Goal: Register for event/course

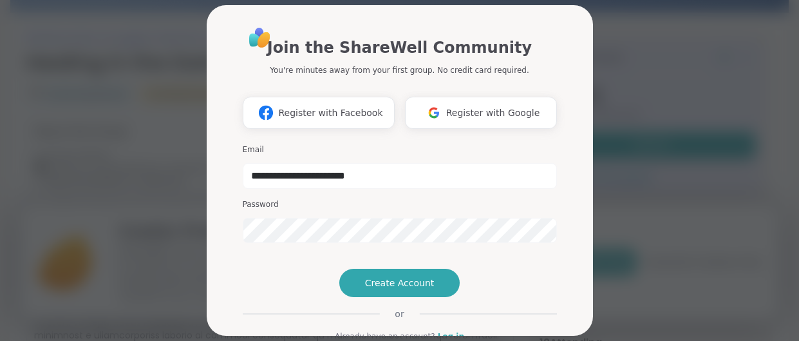
type input "**********"
click at [512, 110] on span "Register with Google" at bounding box center [493, 113] width 94 height 14
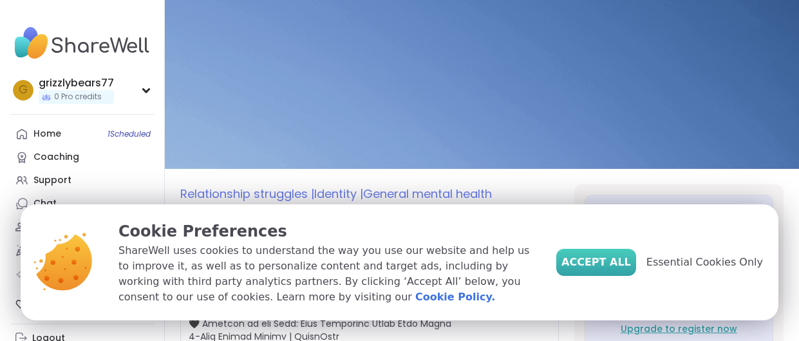
click at [620, 257] on span "Accept All" at bounding box center [596, 261] width 70 height 15
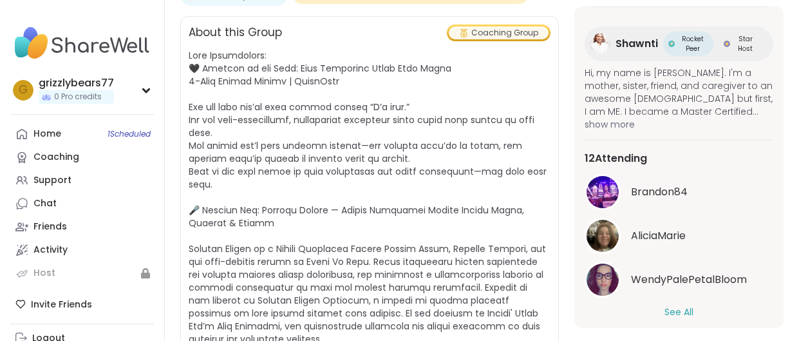
scroll to position [198, 0]
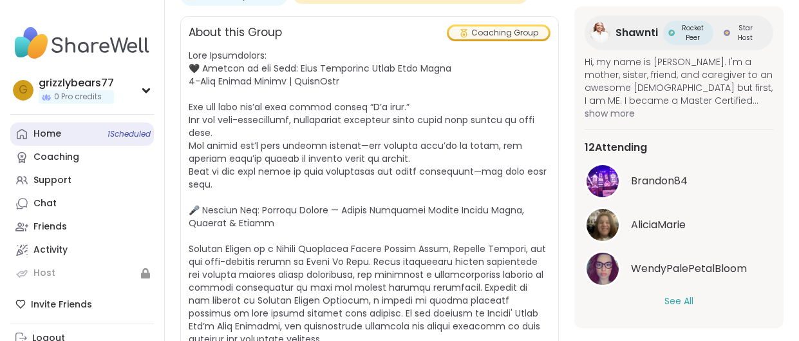
click at [112, 129] on span "1 Scheduled" at bounding box center [128, 134] width 43 height 10
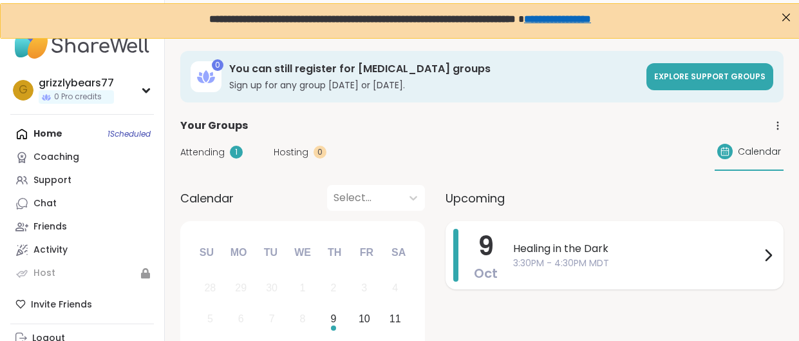
click at [557, 261] on span "3:30PM - 4:30PM MDT" at bounding box center [636, 263] width 247 height 14
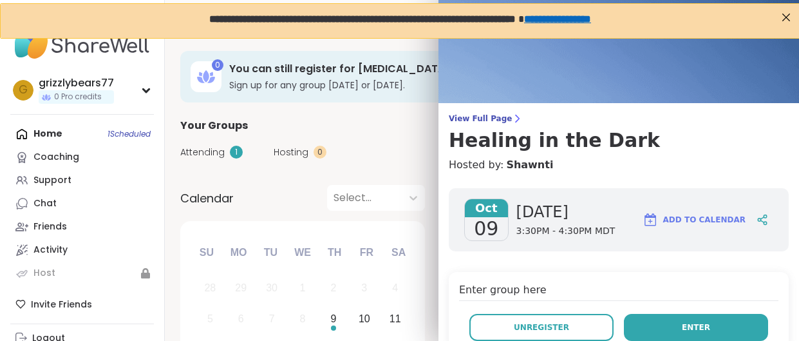
click at [637, 325] on button "Enter" at bounding box center [696, 326] width 144 height 27
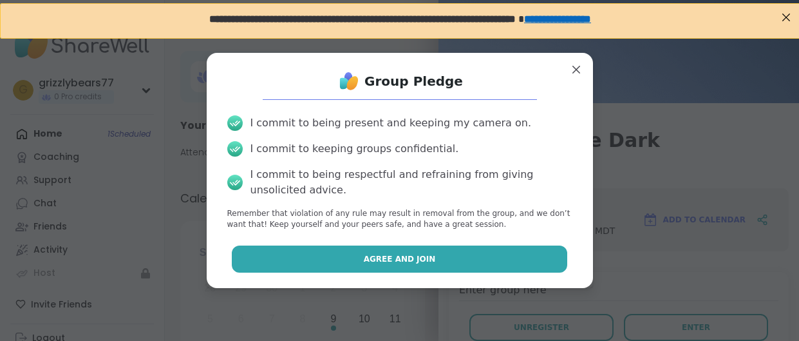
click at [392, 263] on span "Agree and Join" at bounding box center [400, 259] width 72 height 12
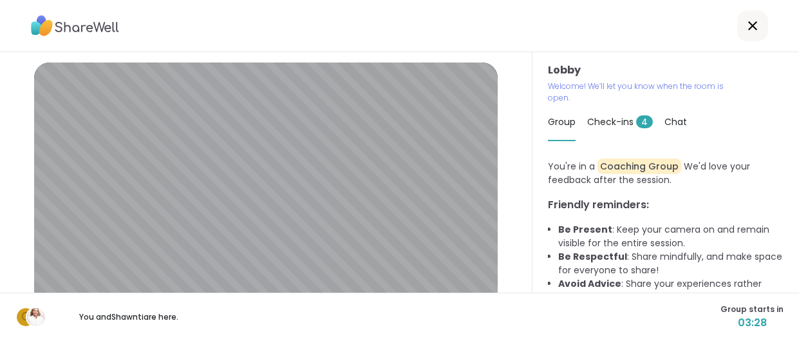
scroll to position [50, 0]
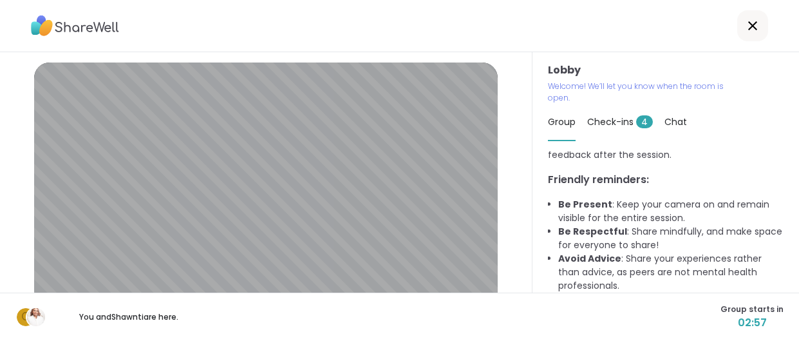
click at [618, 119] on span "Check-ins 4" at bounding box center [620, 121] width 66 height 13
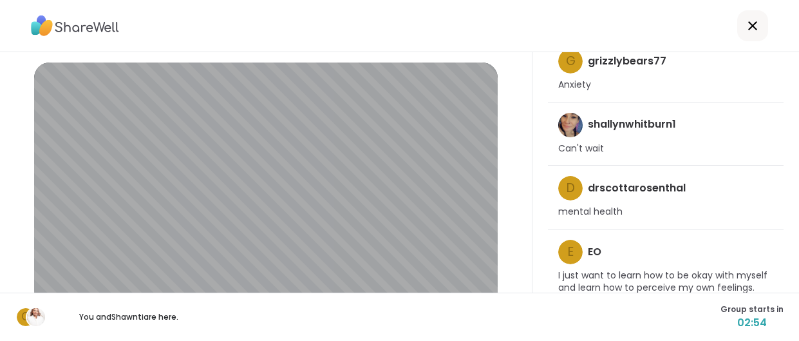
scroll to position [174, 0]
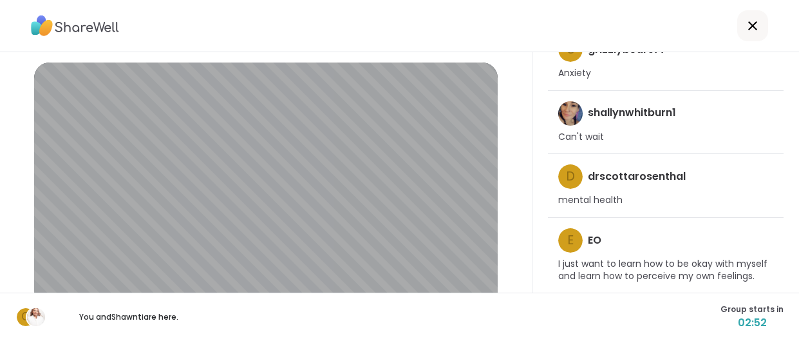
click at [635, 122] on div "shallynwhitburn1" at bounding box center [617, 113] width 118 height 24
click at [37, 312] on img at bounding box center [36, 317] width 18 height 18
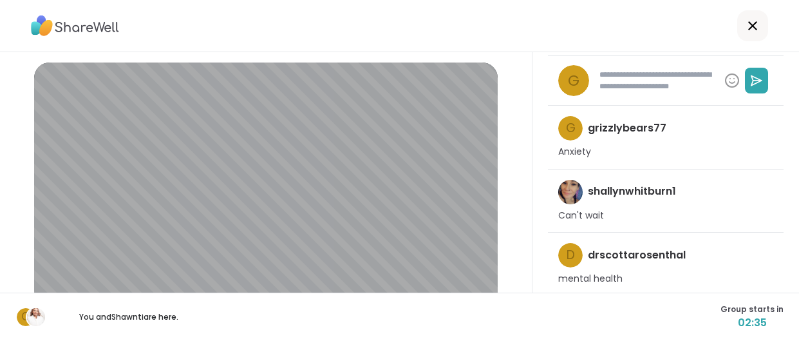
scroll to position [0, 0]
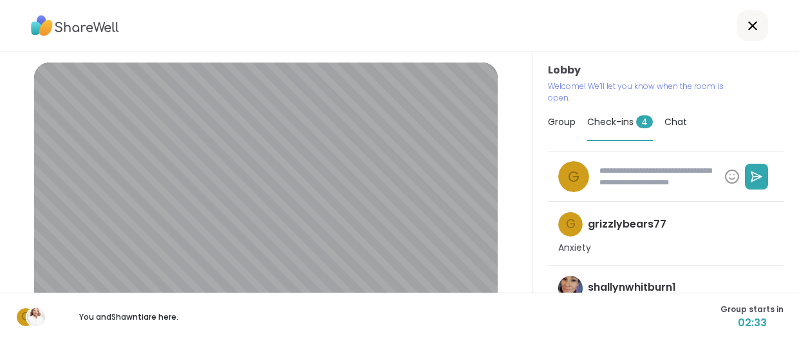
click at [671, 122] on span "Chat" at bounding box center [675, 121] width 23 height 13
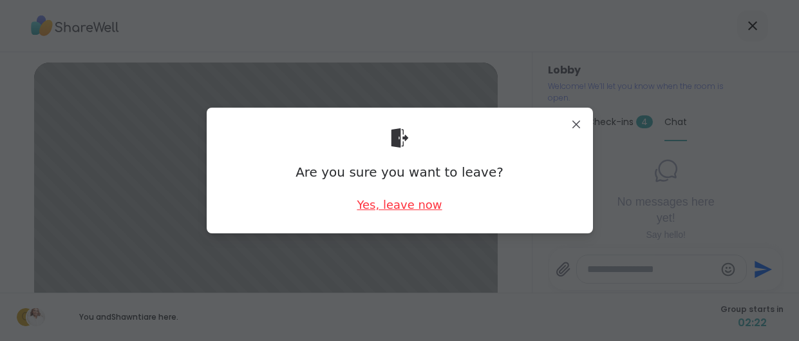
click at [383, 205] on div "Yes, leave now" at bounding box center [399, 204] width 85 height 16
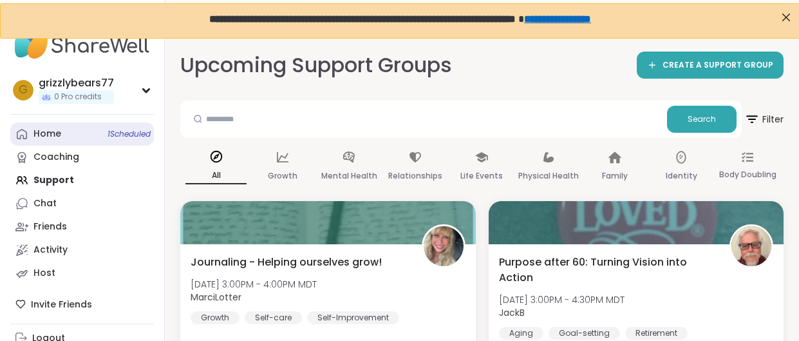
click at [112, 135] on span "1 Scheduled" at bounding box center [128, 134] width 43 height 10
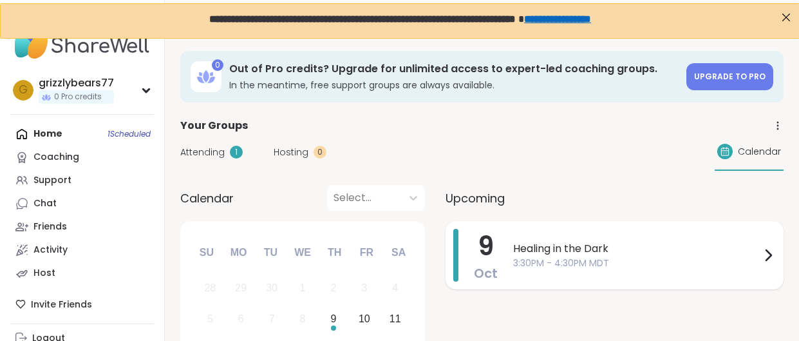
click at [476, 257] on div "9 Oct" at bounding box center [486, 255] width 24 height 53
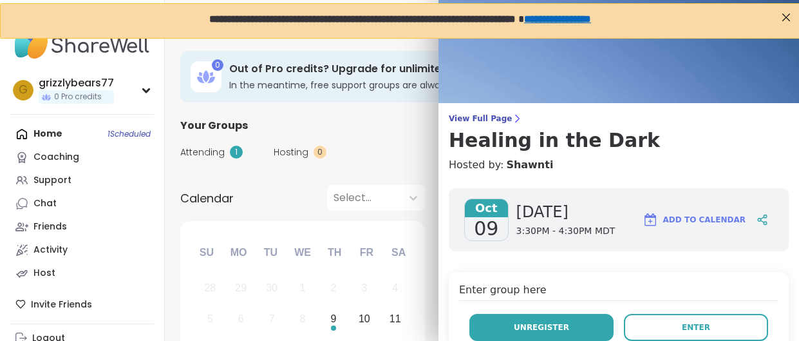
click at [581, 325] on button "Unregister" at bounding box center [541, 326] width 144 height 27
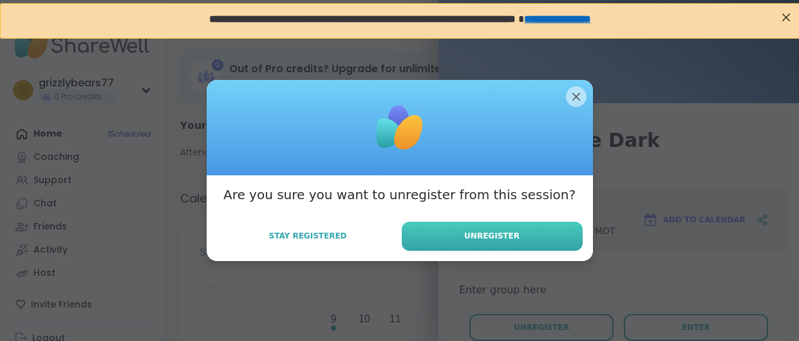
click at [476, 239] on span "Unregister" at bounding box center [491, 236] width 55 height 12
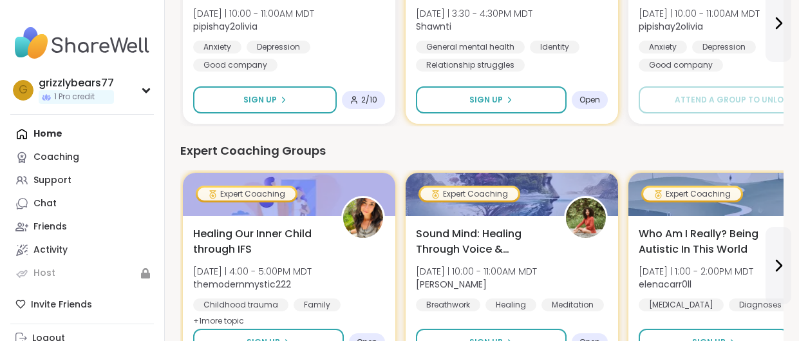
scroll to position [277, 0]
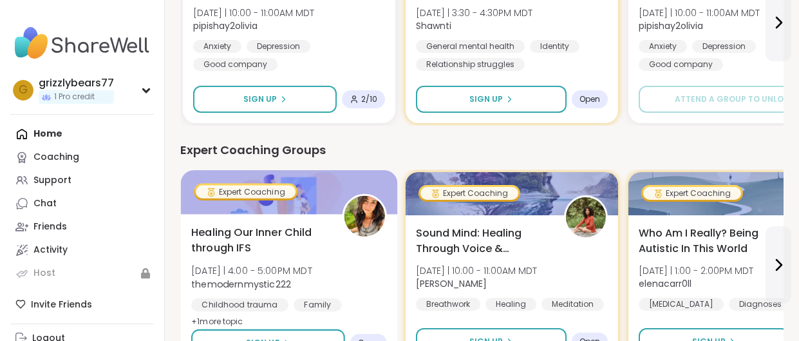
click at [333, 233] on div "Healing Our Inner Child through IFS Thu 10/9 | 4:00 - 5:00PM MDT themodernmysti…" at bounding box center [289, 277] width 196 height 105
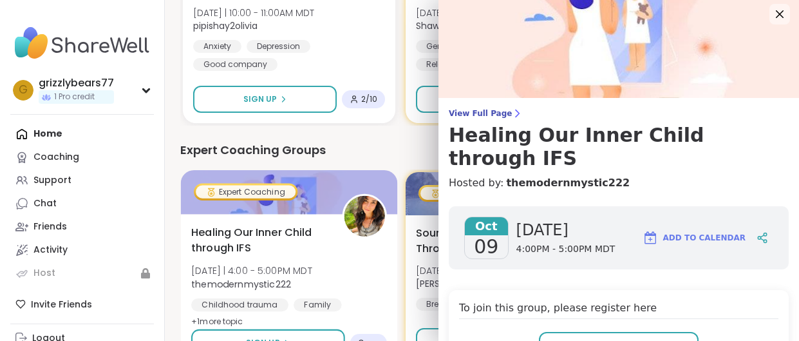
scroll to position [0, 0]
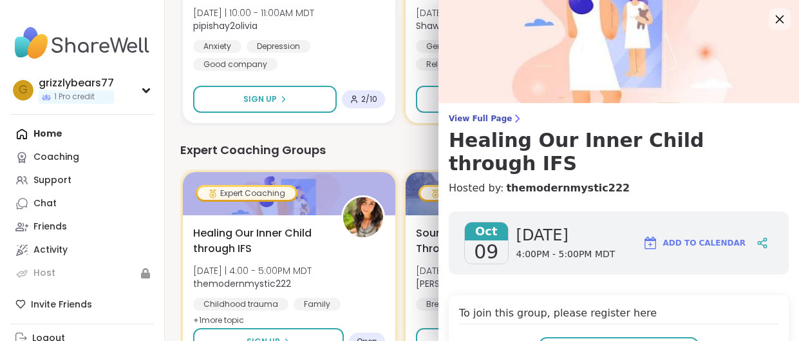
click at [779, 19] on icon at bounding box center [780, 19] width 8 height 8
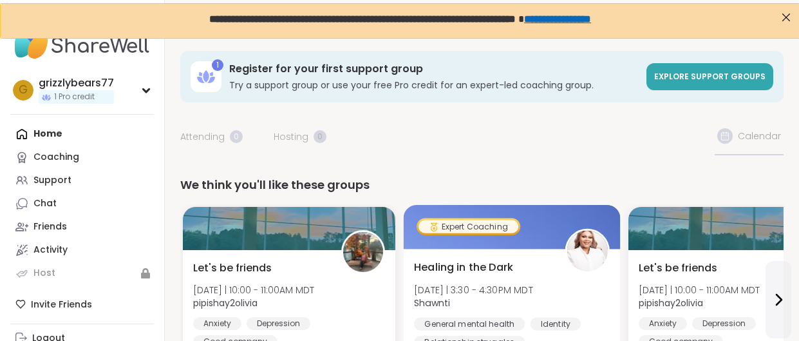
click at [511, 235] on div at bounding box center [512, 227] width 217 height 44
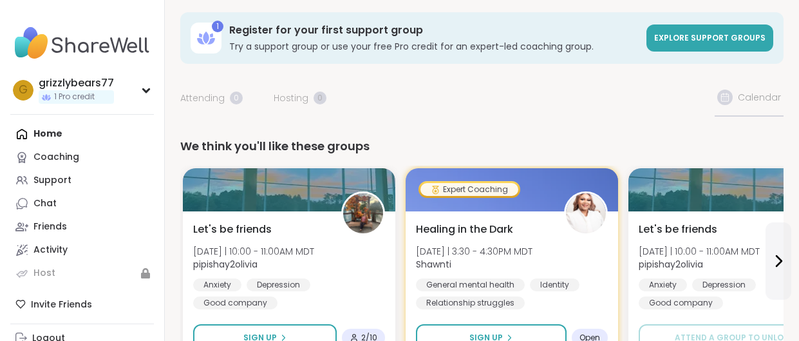
scroll to position [28, 0]
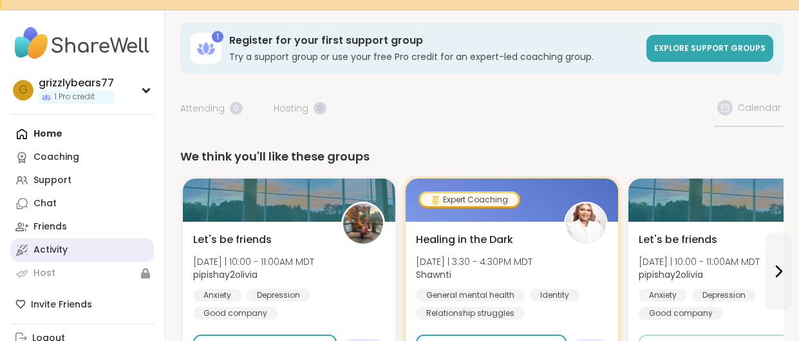
click at [58, 254] on div "Activity" at bounding box center [50, 249] width 34 height 13
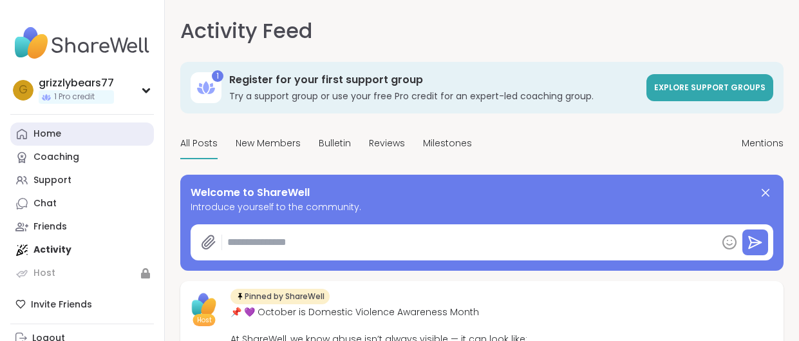
click at [45, 129] on div "Home" at bounding box center [47, 133] width 28 height 13
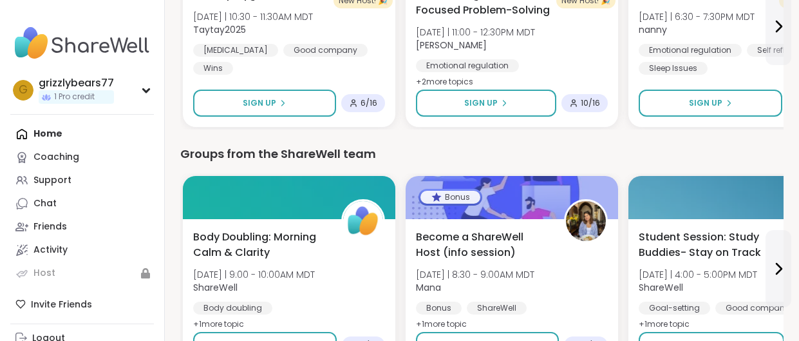
scroll to position [1048, 0]
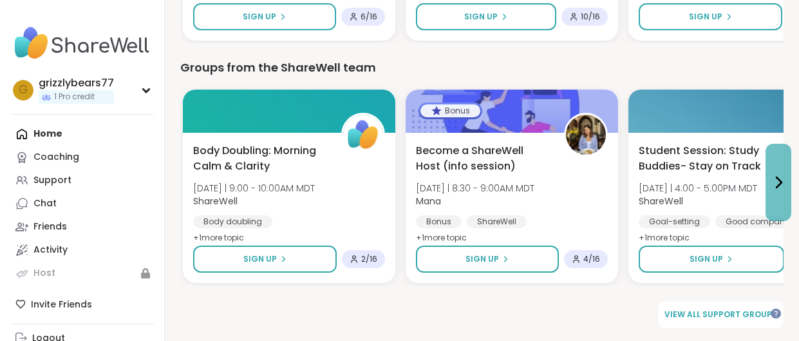
click at [787, 185] on button at bounding box center [778, 182] width 26 height 77
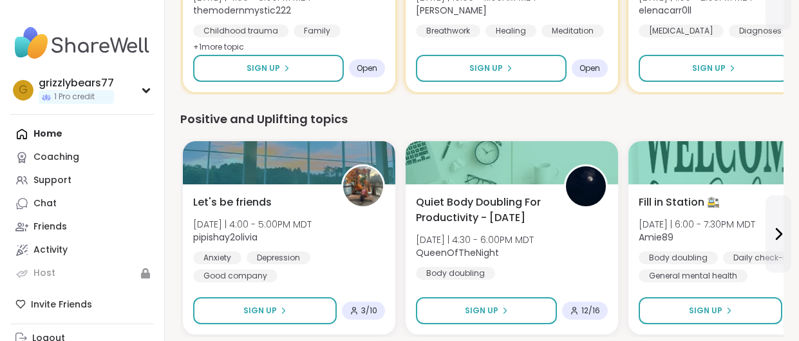
scroll to position [508, 0]
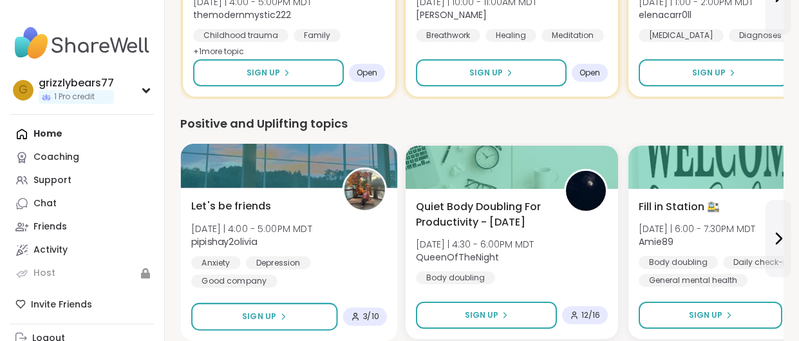
click at [324, 231] on div "Let's be friends Thu 10/9 | 4:00 - 5:00PM MDT pipishay2olivia Anxiety Depressio…" at bounding box center [289, 242] width 196 height 89
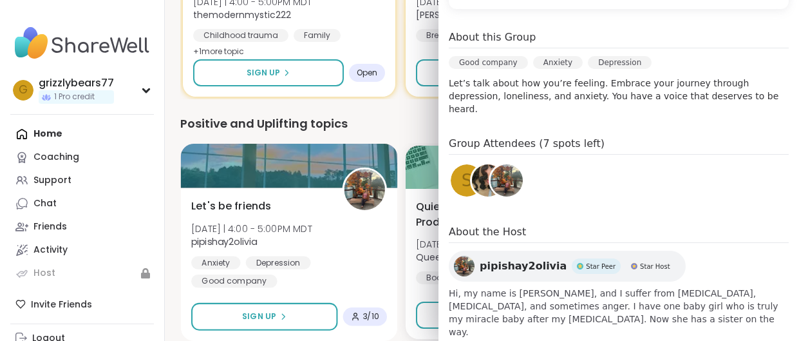
scroll to position [344, 0]
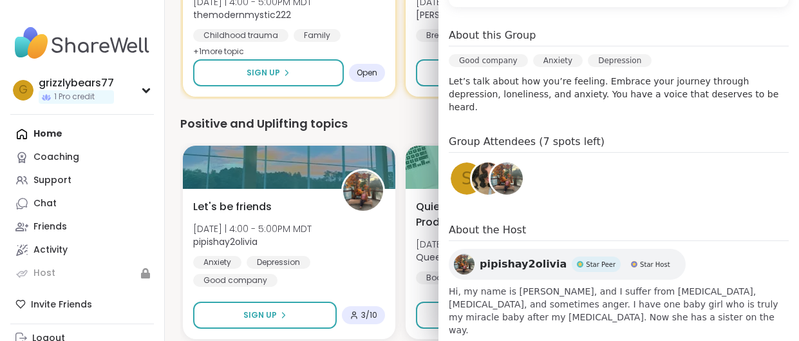
click at [503, 162] on img at bounding box center [506, 178] width 32 height 32
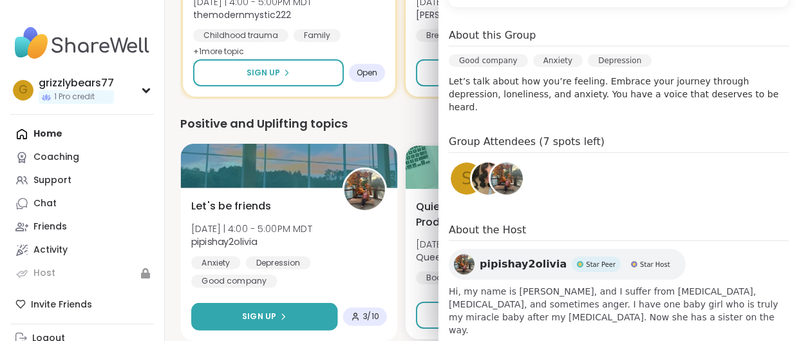
click at [281, 320] on div "Sign Up" at bounding box center [264, 316] width 44 height 12
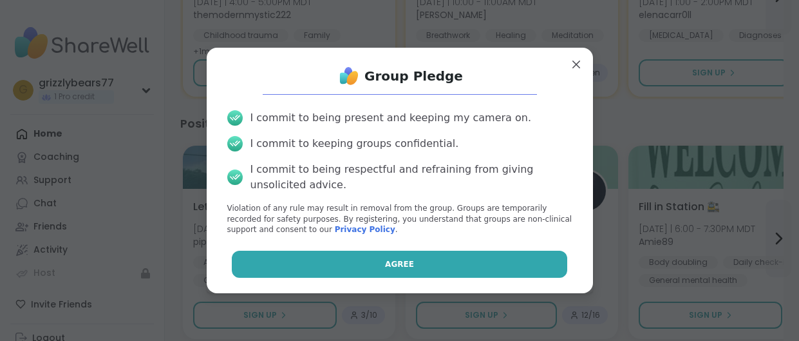
click at [378, 266] on button "Agree" at bounding box center [399, 263] width 335 height 27
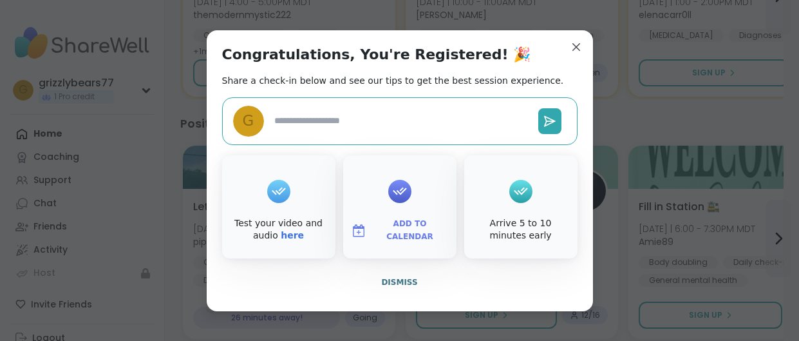
type textarea "*"
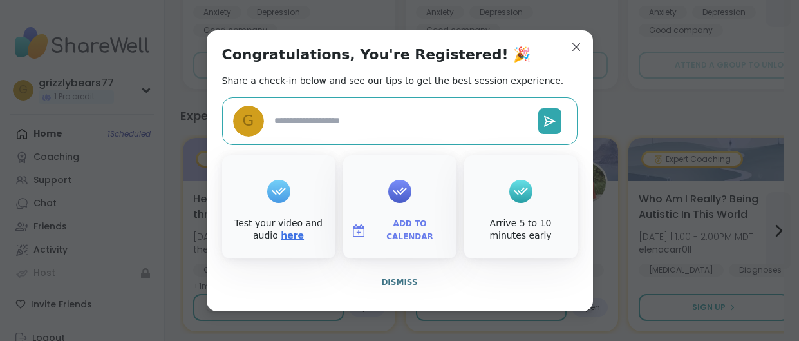
click at [281, 238] on link "here" at bounding box center [292, 235] width 23 height 10
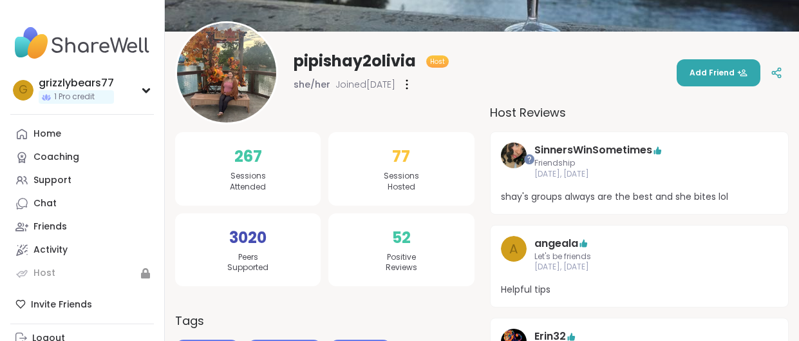
scroll to position [130, 0]
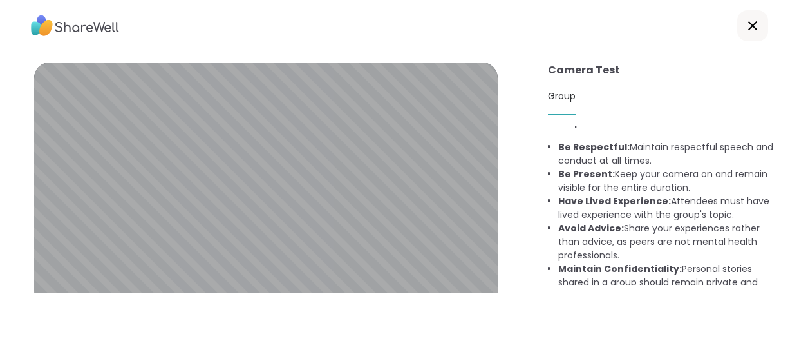
scroll to position [76, 0]
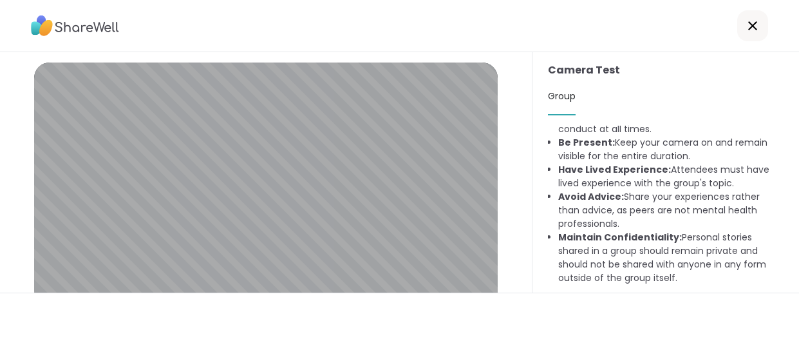
click at [754, 26] on icon at bounding box center [752, 25] width 9 height 9
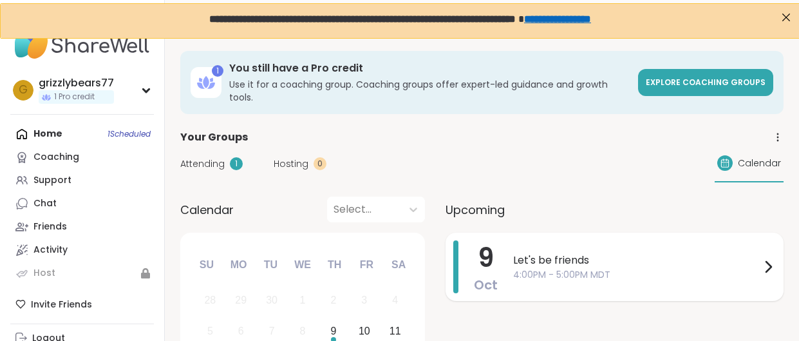
click at [569, 268] on span "4:00PM - 5:00PM MDT" at bounding box center [636, 275] width 247 height 14
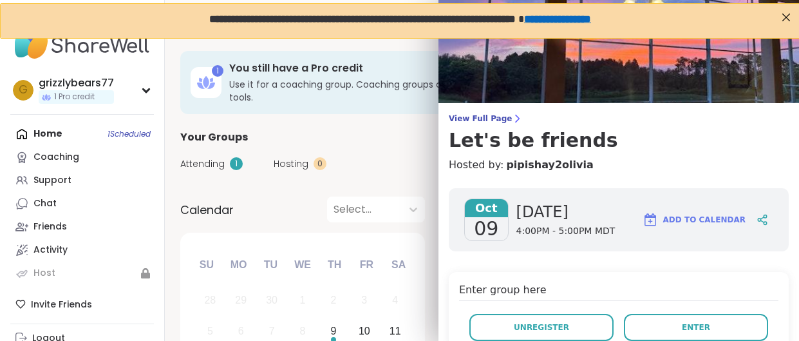
click at [795, 21] on div "**********" at bounding box center [399, 20] width 799 height 35
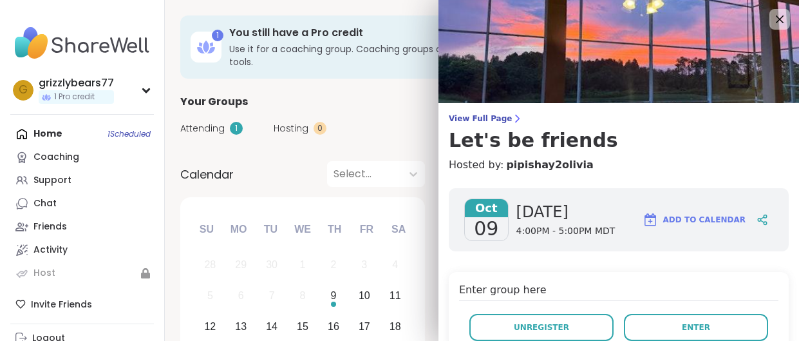
click at [404, 109] on div "Attending 1 Hosting 0 Calendar" at bounding box center [481, 127] width 603 height 37
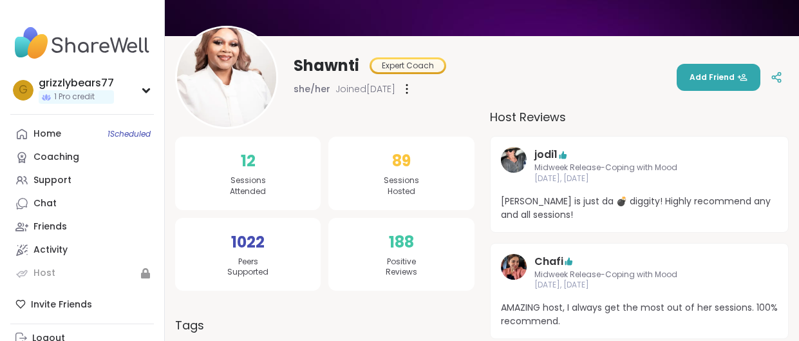
click at [408, 89] on icon at bounding box center [407, 89] width 3 height 10
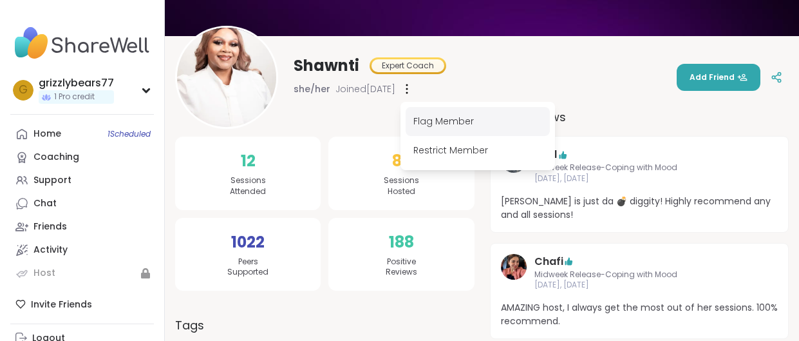
click at [448, 120] on div "Flag Member" at bounding box center [478, 121] width 144 height 29
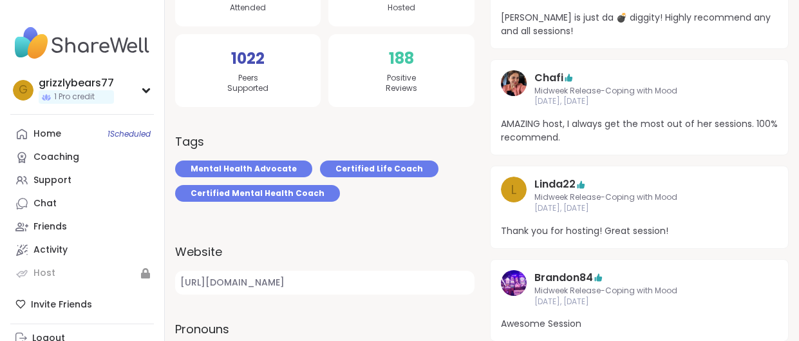
scroll to position [321, 0]
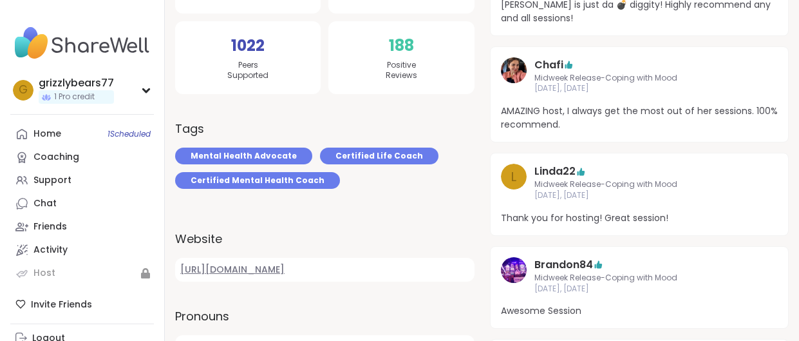
click at [286, 269] on link "https://www.shawntirefuge.com" at bounding box center [324, 269] width 299 height 24
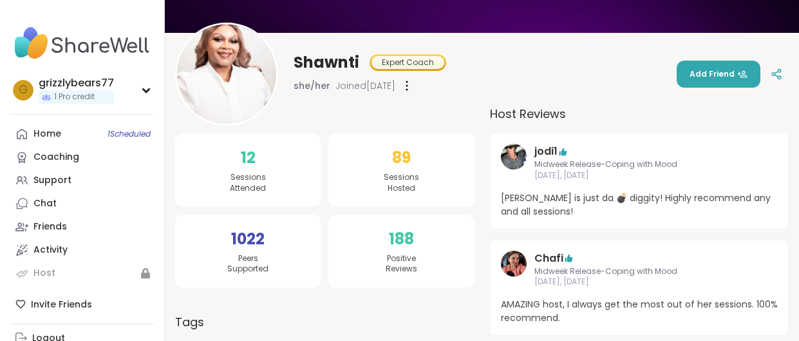
scroll to position [127, 0]
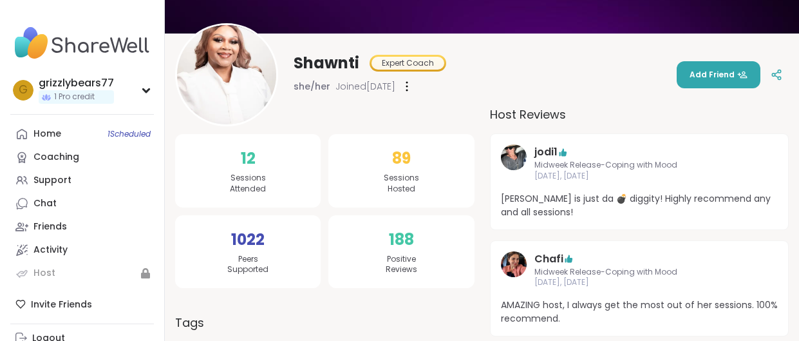
click at [239, 82] on img at bounding box center [226, 74] width 99 height 99
click at [402, 235] on span "188" at bounding box center [401, 239] width 25 height 23
click at [583, 198] on span "[PERSON_NAME] is just da 💣 diggity! Highly recommend any and all sessions!" at bounding box center [639, 205] width 277 height 27
click at [550, 150] on link "jodi1" at bounding box center [545, 151] width 23 height 15
click at [553, 254] on link "Chafi" at bounding box center [548, 258] width 29 height 15
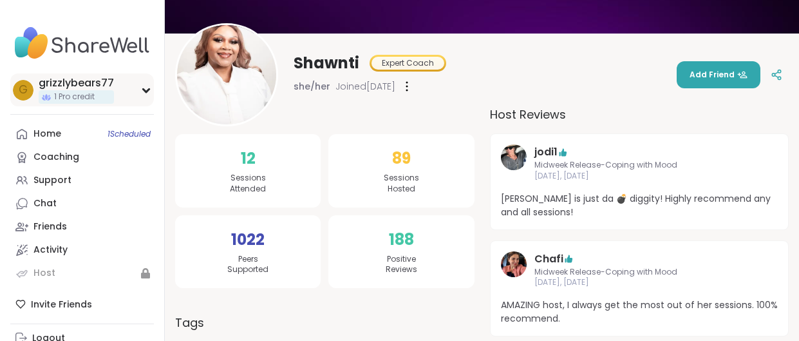
click at [138, 96] on div "g grizzlybears77 1 Pro credit" at bounding box center [82, 89] width 144 height 33
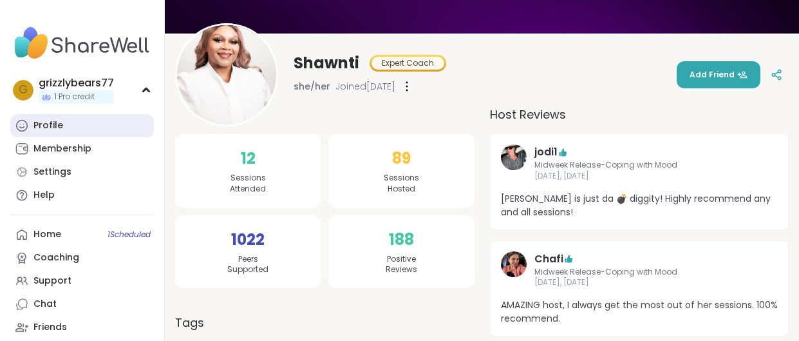
click at [75, 126] on link "Profile" at bounding box center [82, 125] width 144 height 23
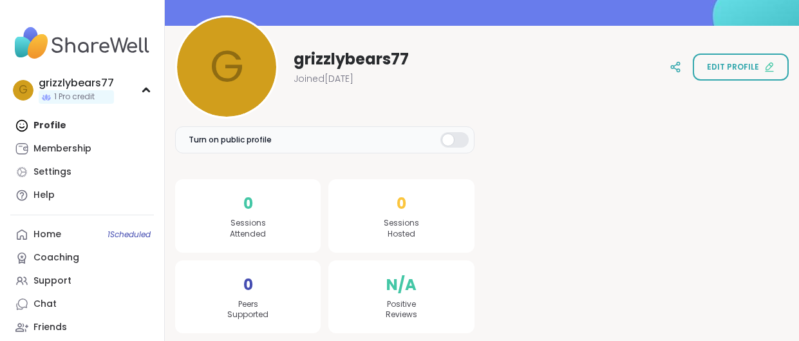
scroll to position [139, 0]
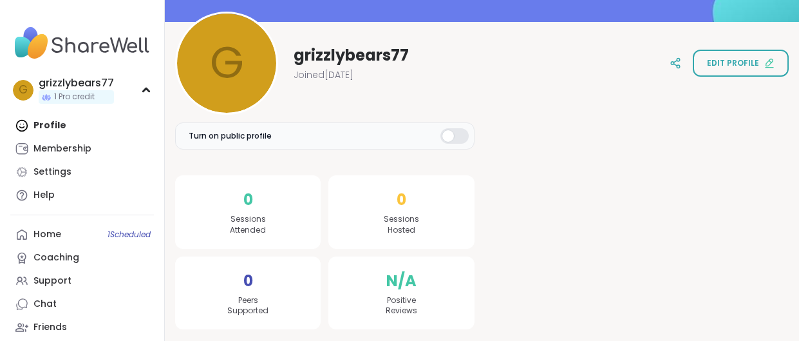
click at [447, 137] on div at bounding box center [454, 135] width 28 height 15
click at [723, 64] on span "Edit profile" at bounding box center [733, 63] width 52 height 12
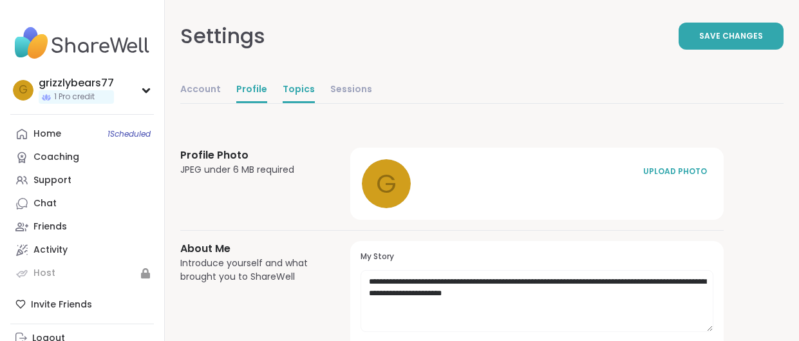
click at [290, 93] on link "Topics" at bounding box center [299, 90] width 32 height 26
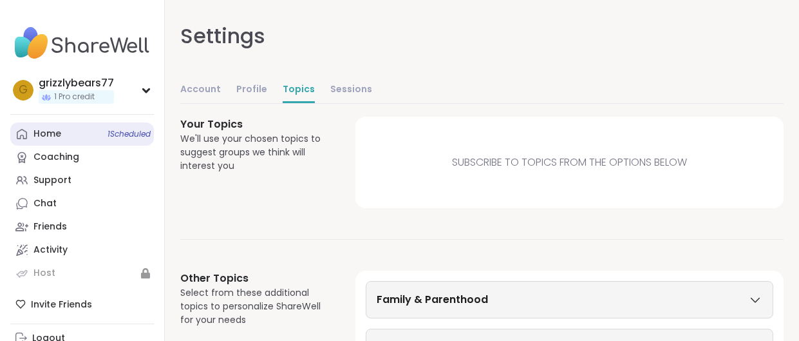
click at [69, 131] on link "Home 1 Scheduled" at bounding box center [82, 133] width 144 height 23
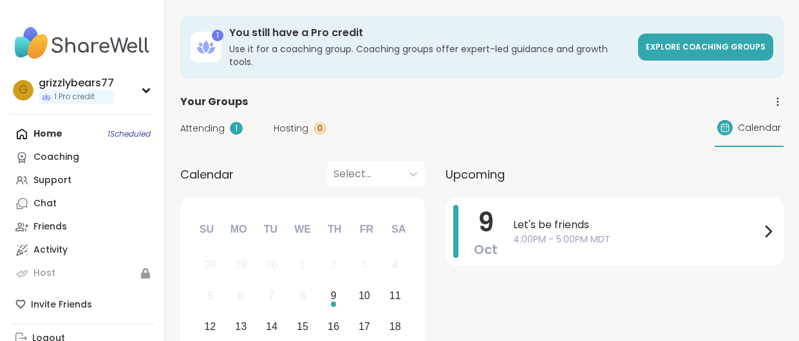
click at [216, 122] on span "Attending" at bounding box center [202, 129] width 44 height 14
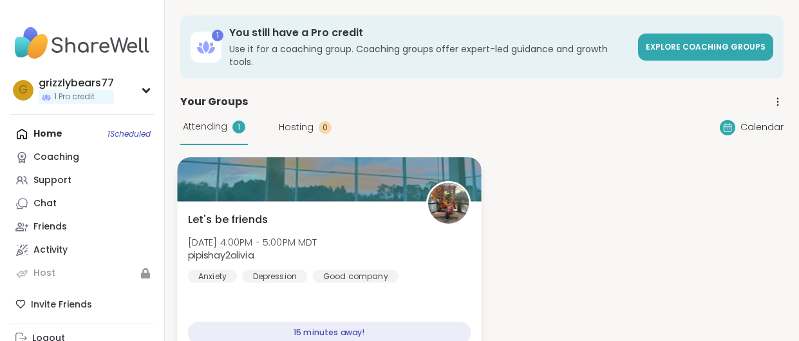
click at [342, 322] on div "15 minutes away!" at bounding box center [329, 332] width 283 height 23
click at [326, 321] on div "15 minutes away!" at bounding box center [329, 332] width 283 height 23
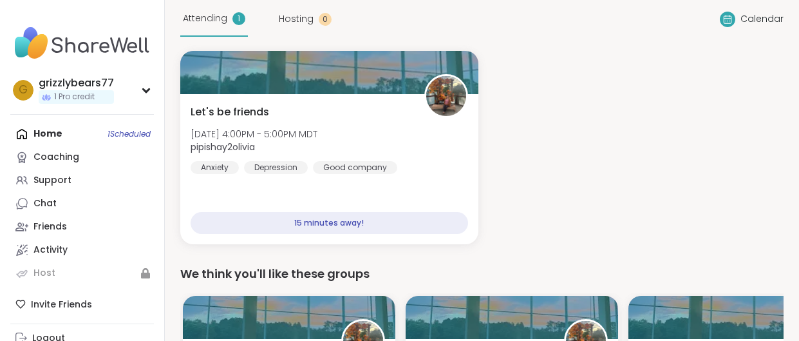
scroll to position [109, 0]
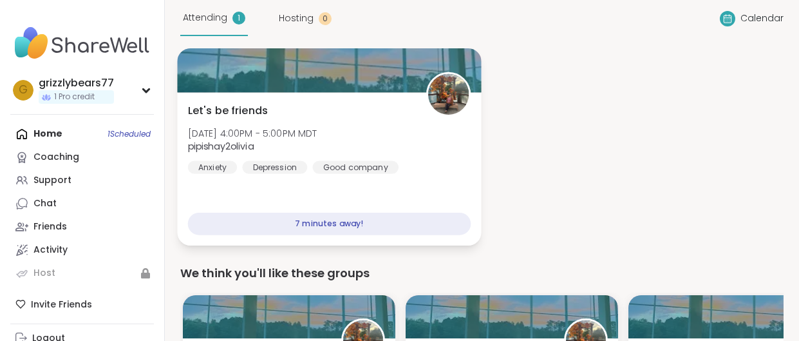
click at [377, 212] on div "7 minutes away!" at bounding box center [329, 223] width 283 height 23
click at [373, 161] on div "Good company" at bounding box center [355, 167] width 86 height 13
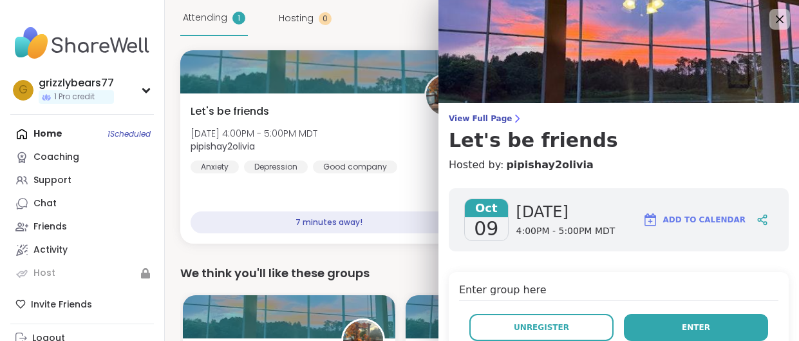
click at [702, 321] on span "Enter" at bounding box center [696, 327] width 28 height 12
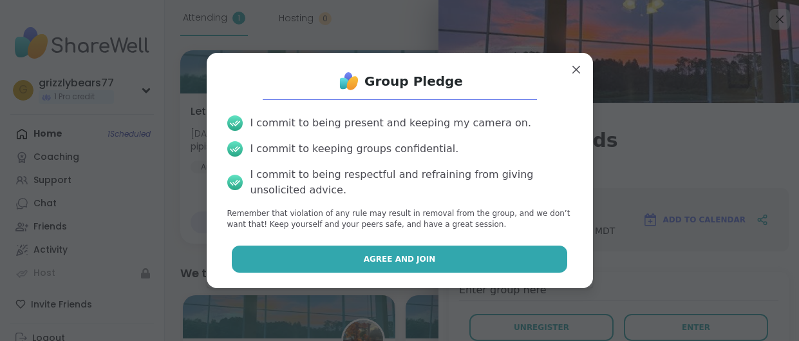
click at [348, 258] on button "Agree and Join" at bounding box center [399, 258] width 335 height 27
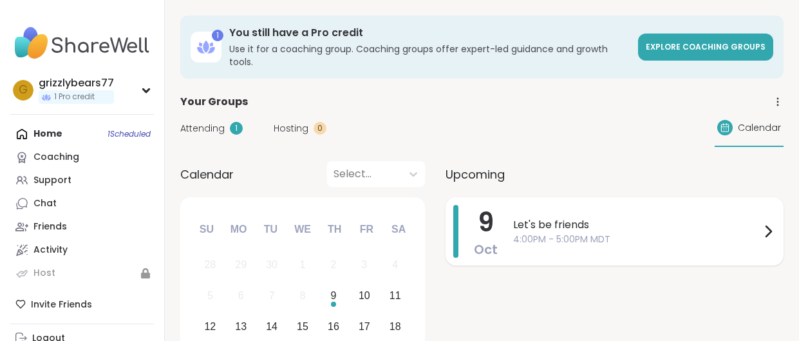
click at [527, 217] on span "Let's be friends" at bounding box center [636, 224] width 247 height 15
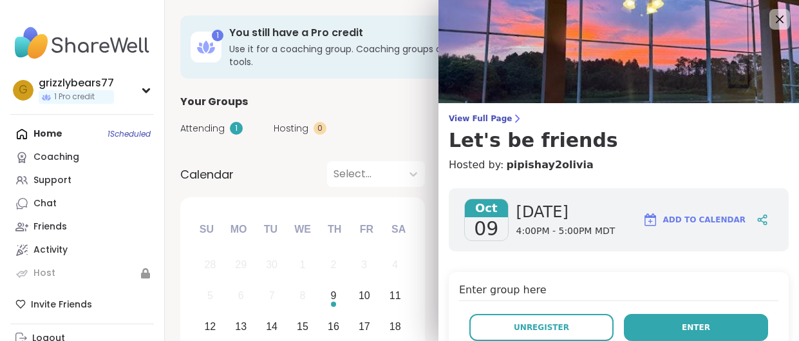
click at [658, 325] on button "Enter" at bounding box center [696, 326] width 144 height 27
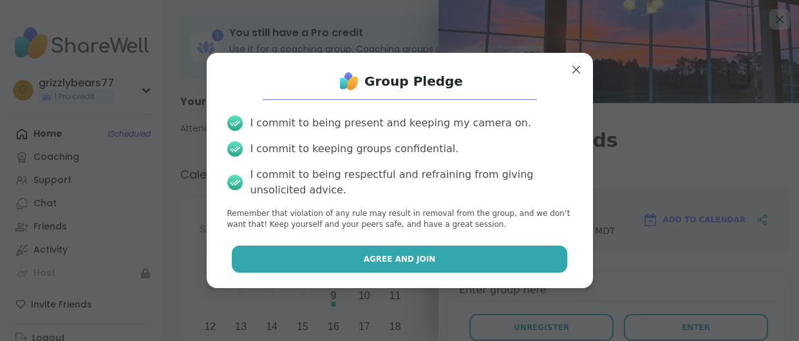
click at [446, 256] on button "Agree and Join" at bounding box center [399, 258] width 335 height 27
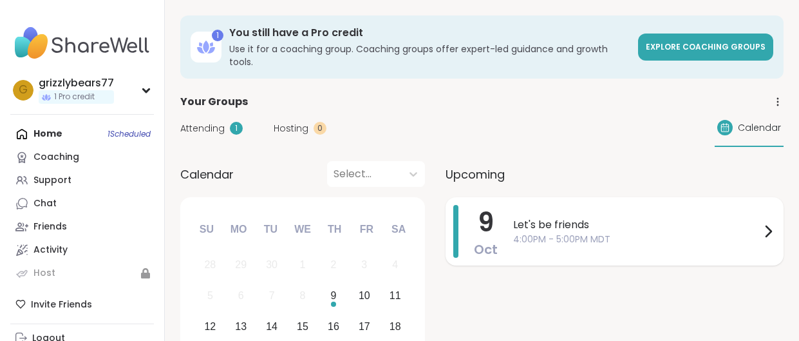
click at [564, 232] on span "4:00PM - 5:00PM MDT" at bounding box center [636, 239] width 247 height 14
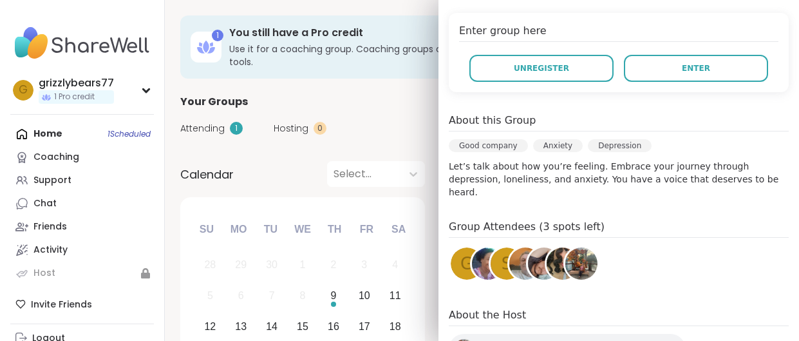
scroll to position [266, 0]
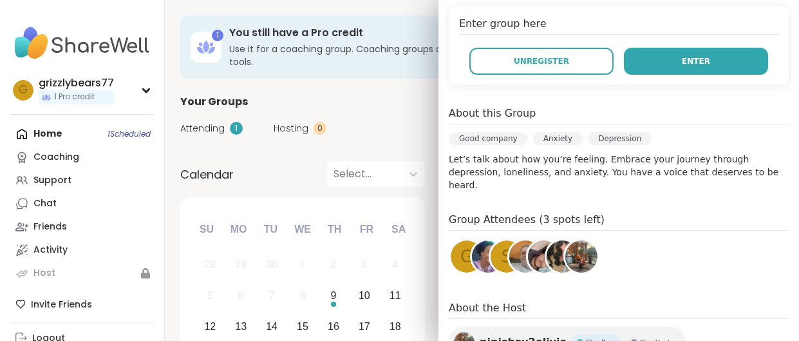
click at [695, 64] on span "Enter" at bounding box center [696, 61] width 28 height 12
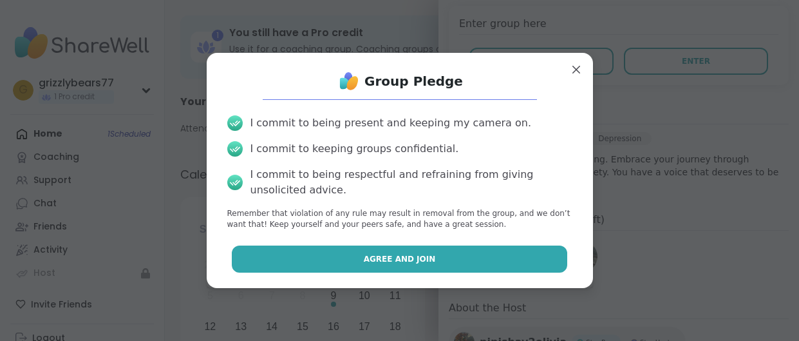
click at [381, 253] on span "Agree and Join" at bounding box center [400, 259] width 72 height 12
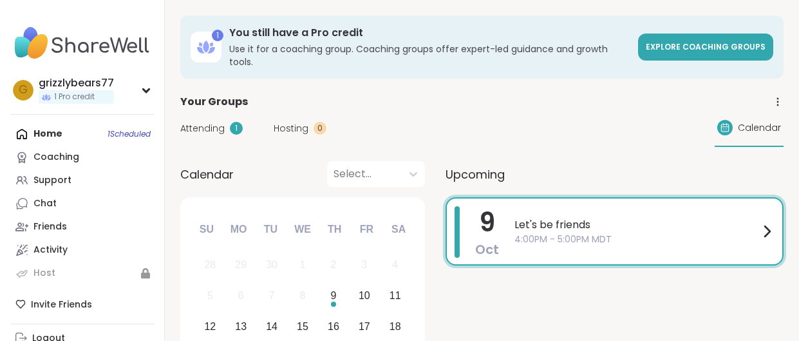
click at [528, 232] on span "4:00PM - 5:00PM MDT" at bounding box center [636, 239] width 245 height 14
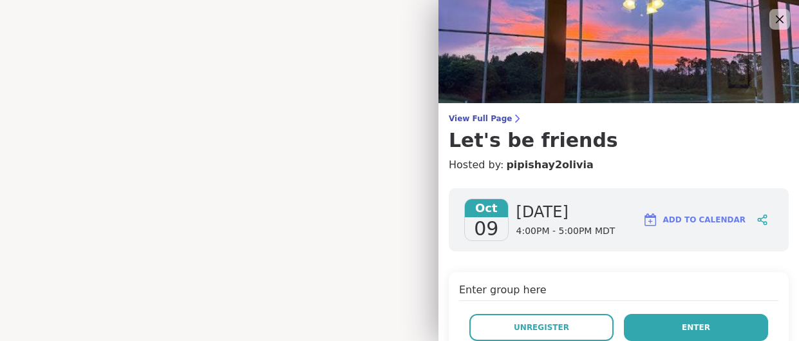
click at [719, 317] on button "Enter" at bounding box center [696, 326] width 144 height 27
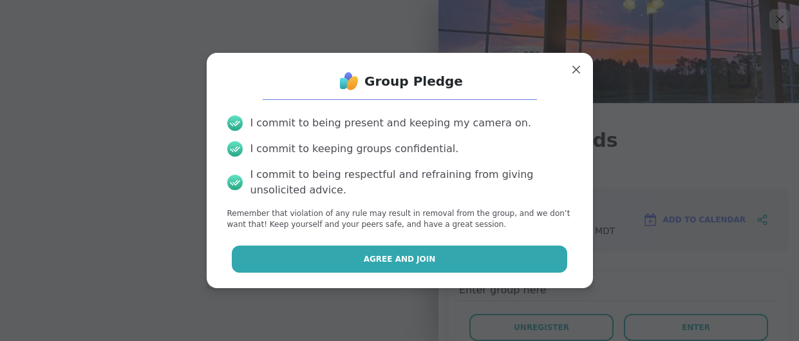
click at [440, 252] on button "Agree and Join" at bounding box center [399, 258] width 335 height 27
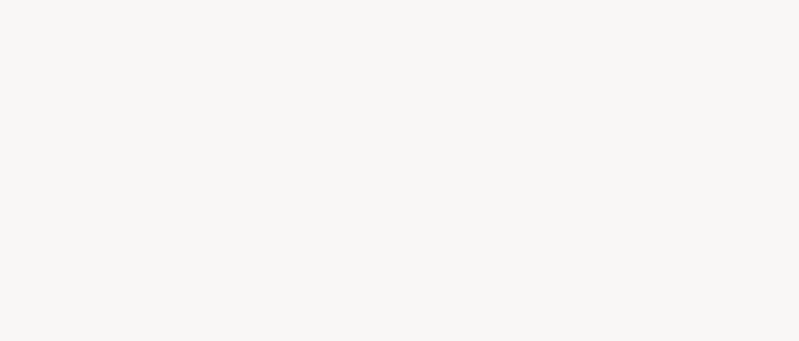
click at [522, 163] on div at bounding box center [399, 170] width 799 height 341
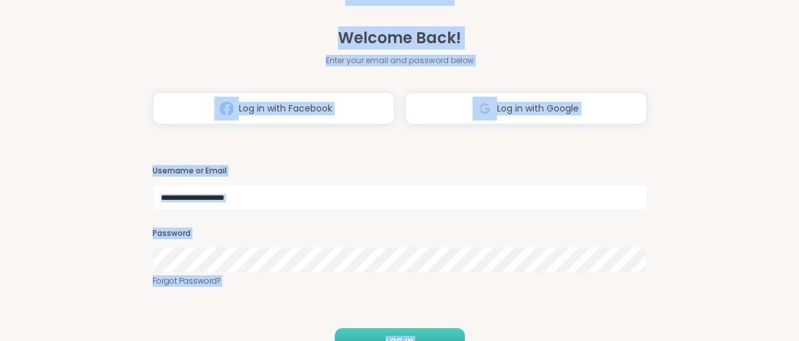
click at [440, 330] on button "LOG IN" at bounding box center [400, 341] width 130 height 27
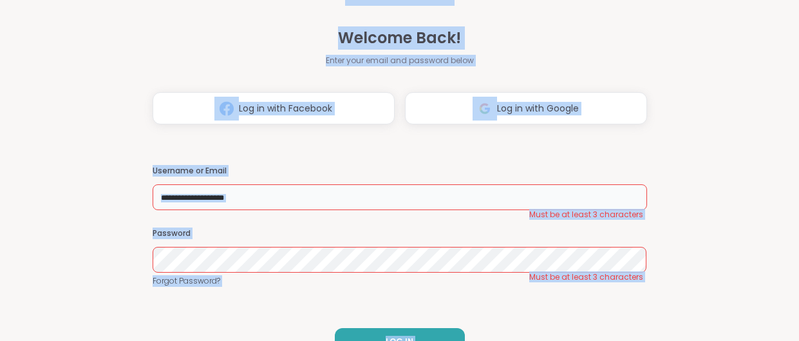
click at [196, 198] on input "text" at bounding box center [400, 197] width 494 height 26
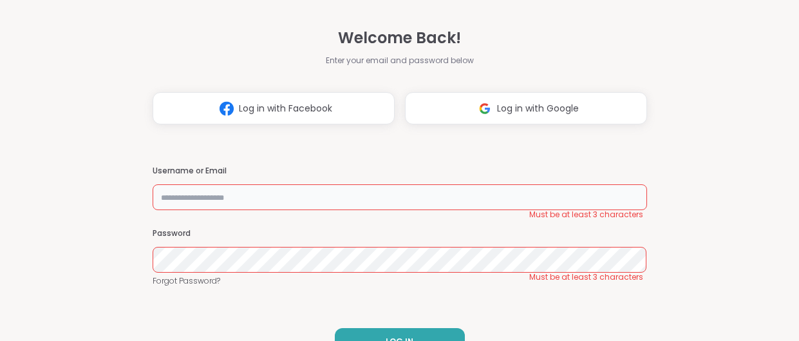
type input "**********"
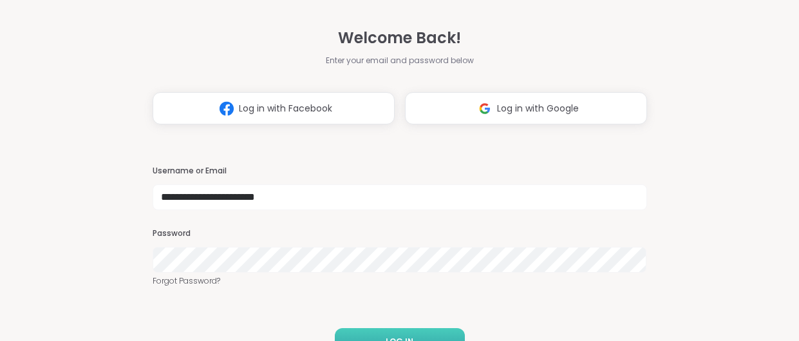
click at [415, 330] on button "LOG IN" at bounding box center [400, 341] width 130 height 27
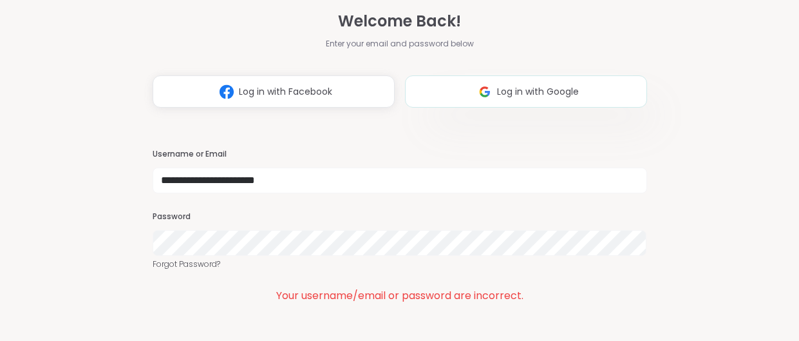
click at [512, 89] on span "Log in with Google" at bounding box center [538, 92] width 82 height 14
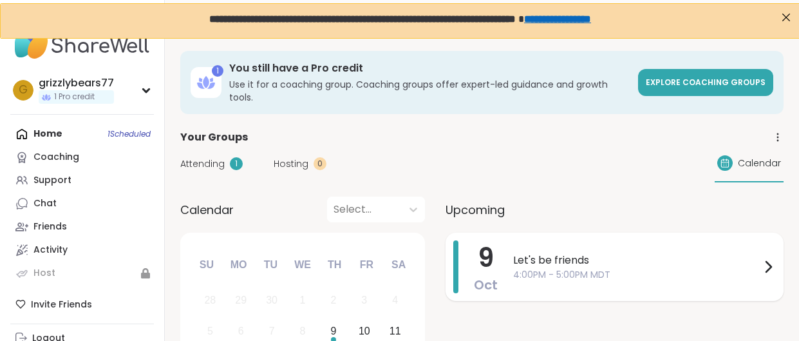
click at [593, 268] on span "4:00PM - 5:00PM MDT" at bounding box center [636, 275] width 247 height 14
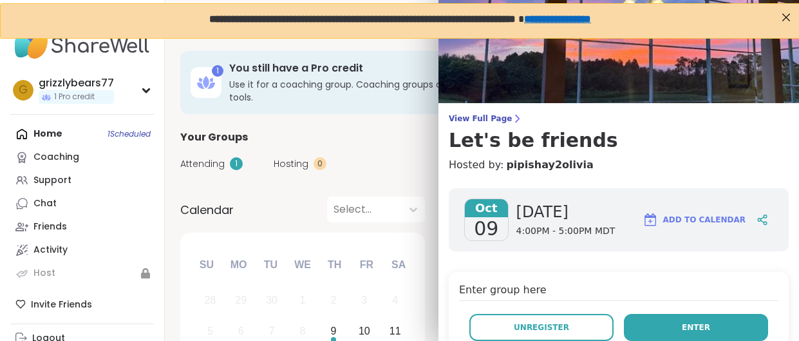
click at [678, 321] on button "Enter" at bounding box center [696, 326] width 144 height 27
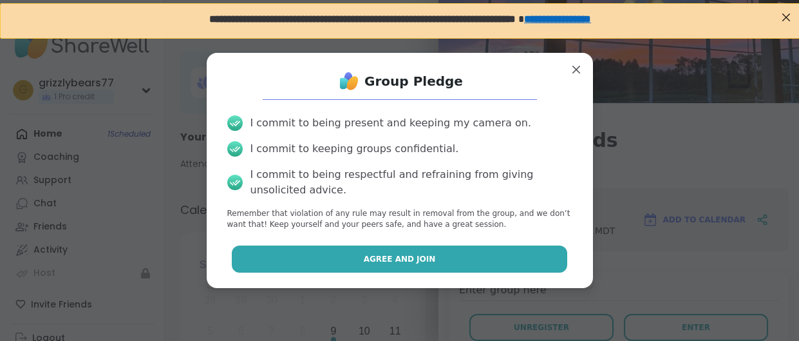
click at [456, 258] on button "Agree and Join" at bounding box center [399, 258] width 335 height 27
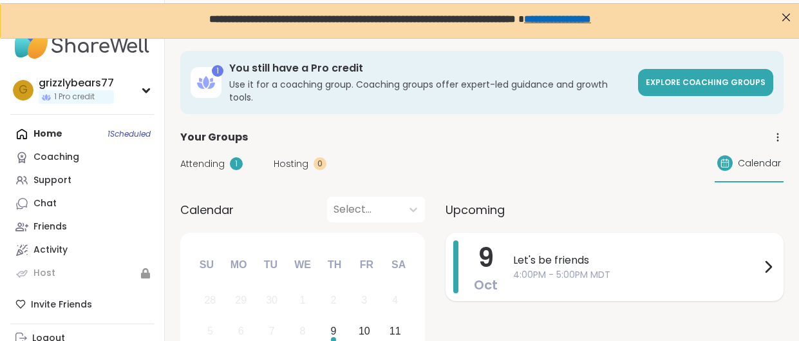
click at [665, 252] on span "Let's be friends" at bounding box center [636, 259] width 247 height 15
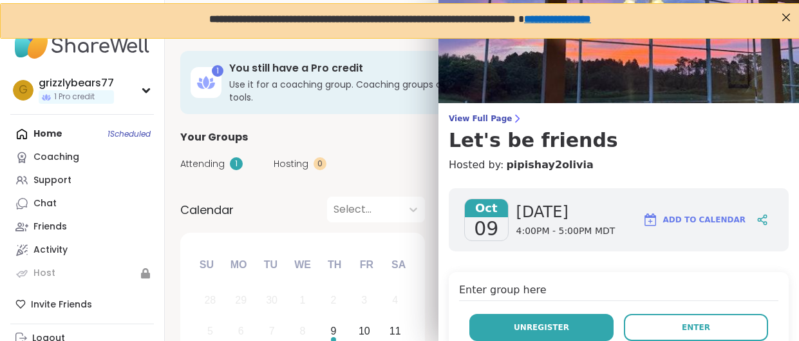
click at [561, 325] on span "Unregister" at bounding box center [541, 327] width 55 height 12
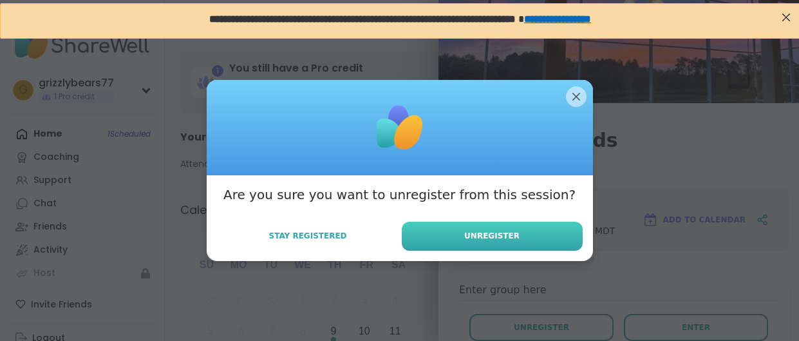
click at [499, 232] on span "Unregister" at bounding box center [491, 236] width 55 height 12
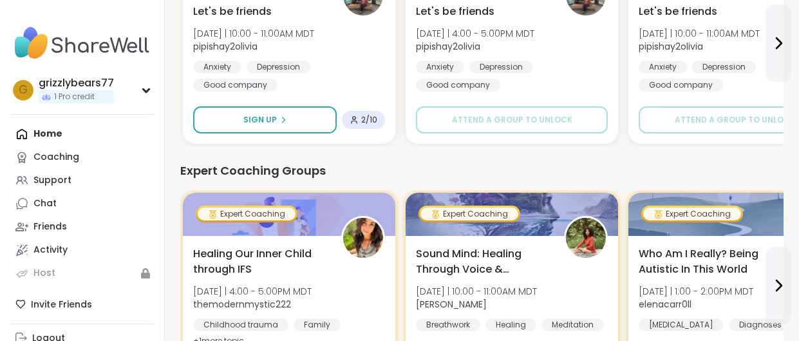
scroll to position [256, 0]
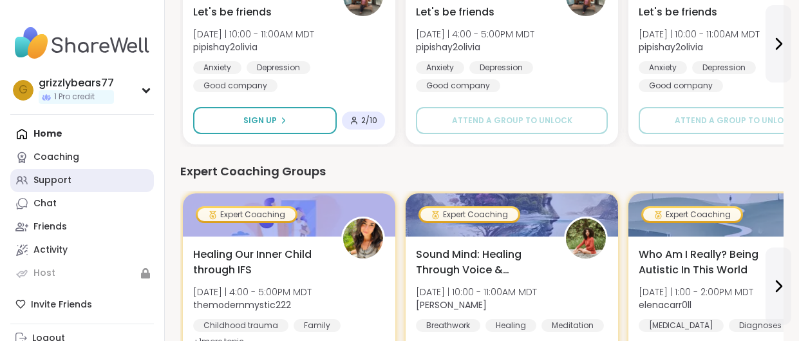
click at [58, 178] on div "Support" at bounding box center [52, 180] width 38 height 13
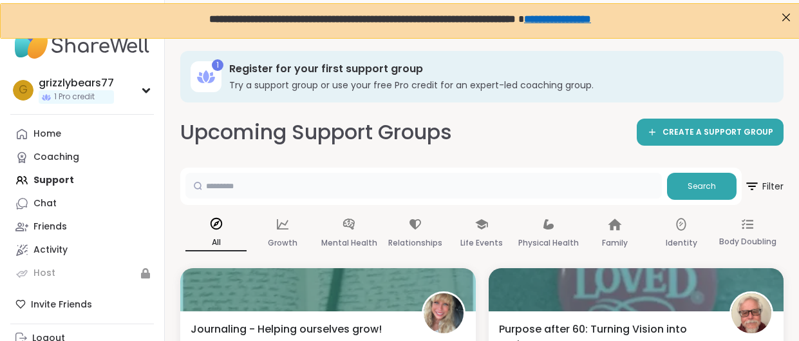
click at [210, 186] on input "text" at bounding box center [423, 186] width 476 height 26
click at [694, 192] on button "Search" at bounding box center [702, 186] width 70 height 27
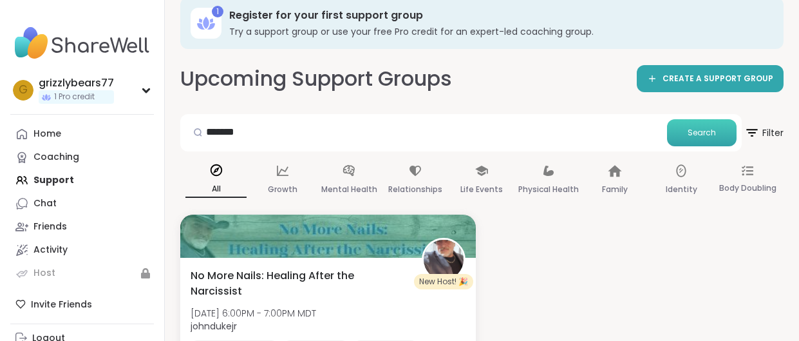
scroll to position [133, 0]
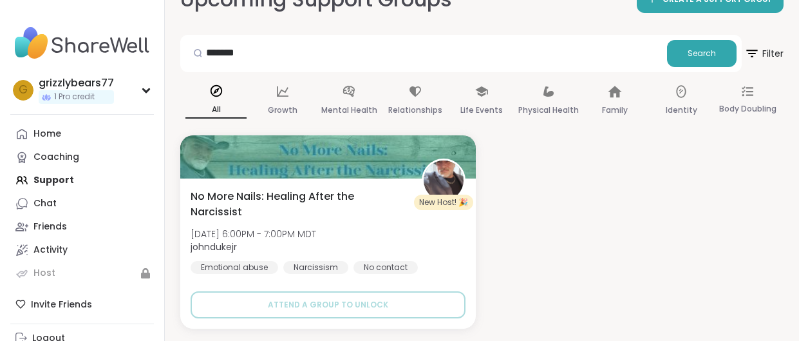
click at [569, 198] on div "New Host! 🎉 No More Nails: Healing After the Narcissist Thu, Oct 16 | 6:00PM - …" at bounding box center [481, 231] width 603 height 193
click at [553, 191] on div "New Host! 🎉 No More Nails: Healing After the Narcissist Thu, Oct 16 | 6:00PM - …" at bounding box center [481, 231] width 603 height 193
click at [290, 100] on div "Growth" at bounding box center [282, 101] width 61 height 48
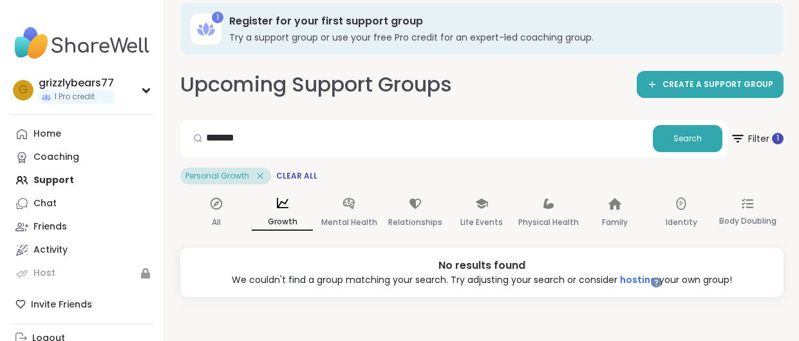
scroll to position [0, 0]
click at [407, 210] on div "Relationships" at bounding box center [415, 213] width 61 height 48
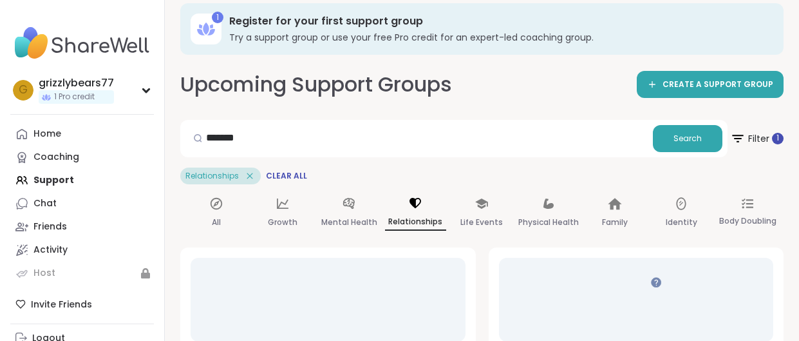
scroll to position [133, 0]
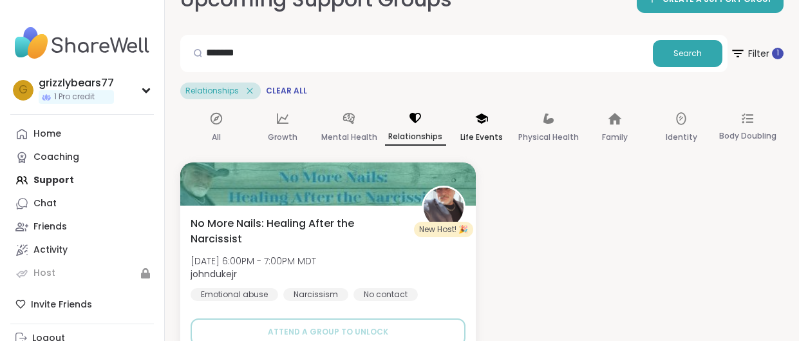
click at [471, 127] on div "Life Events" at bounding box center [481, 128] width 61 height 48
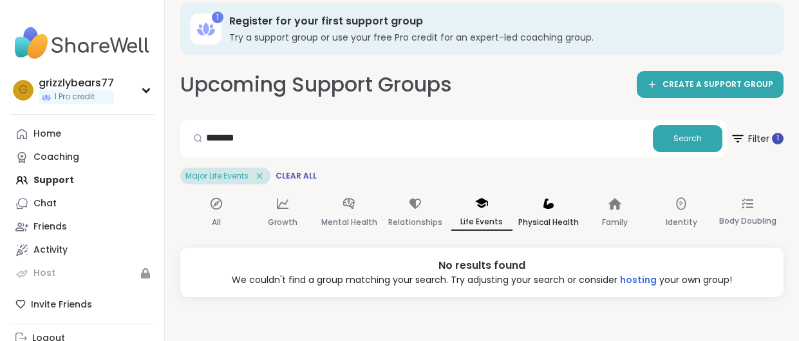
scroll to position [0, 0]
click at [553, 214] on p "Physical Health" at bounding box center [548, 221] width 61 height 15
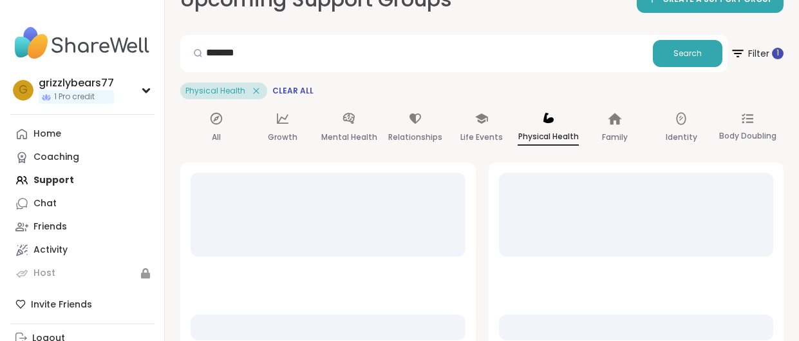
scroll to position [48, 0]
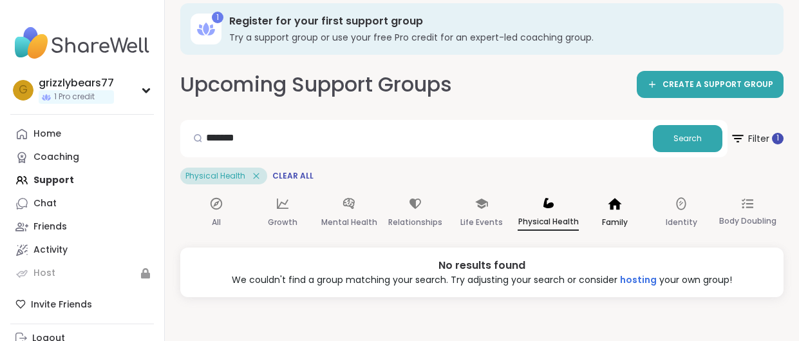
click at [595, 211] on div "Family" at bounding box center [614, 213] width 61 height 48
click at [666, 199] on div "Identity" at bounding box center [681, 213] width 61 height 48
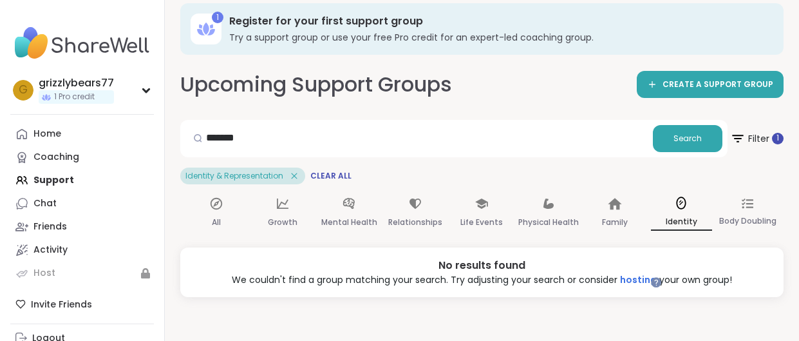
scroll to position [0, 0]
click at [335, 174] on span "Clear All" at bounding box center [330, 176] width 41 height 10
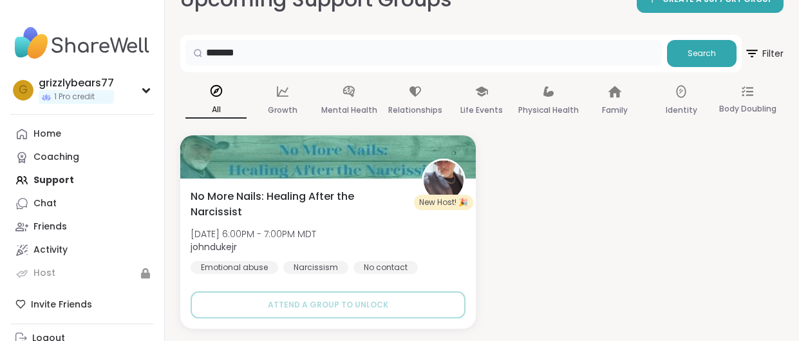
click at [260, 48] on input "*******" at bounding box center [423, 53] width 476 height 26
type input "*"
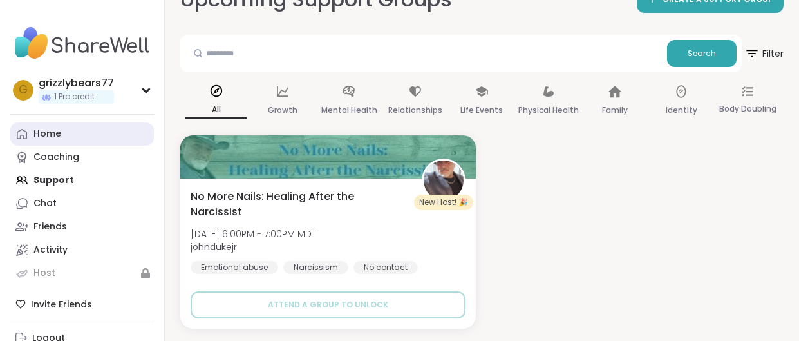
click at [79, 130] on link "Home" at bounding box center [82, 133] width 144 height 23
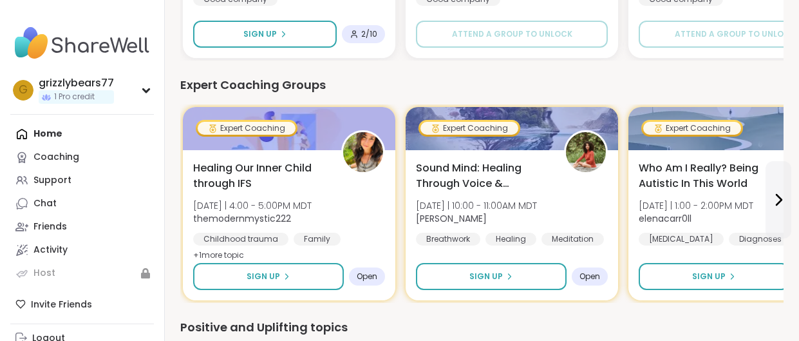
scroll to position [345, 0]
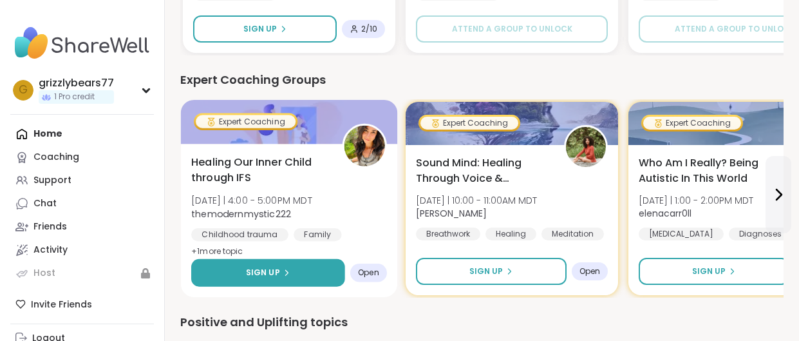
click at [326, 268] on button "Sign Up" at bounding box center [268, 273] width 154 height 28
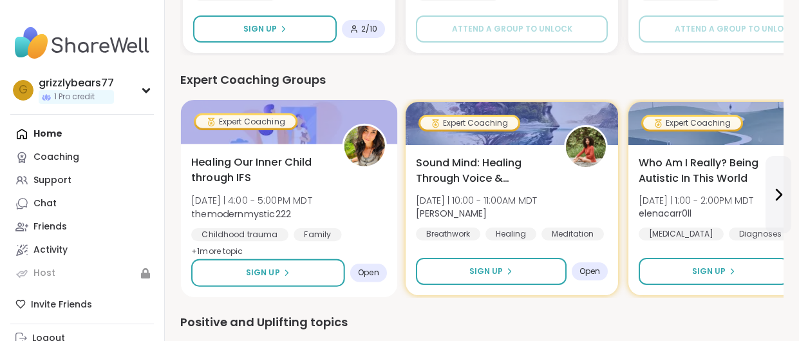
click at [351, 200] on div "Healing Our Inner Child through IFS Thu 10/9 | 4:00 - 5:00PM MDT themodernmysti…" at bounding box center [289, 206] width 196 height 105
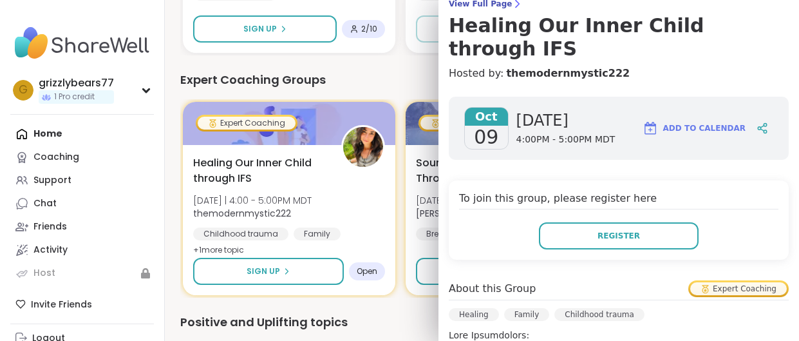
scroll to position [0, 0]
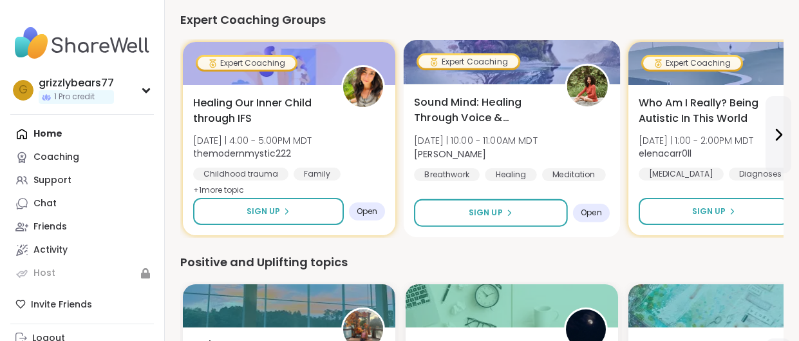
scroll to position [400, 0]
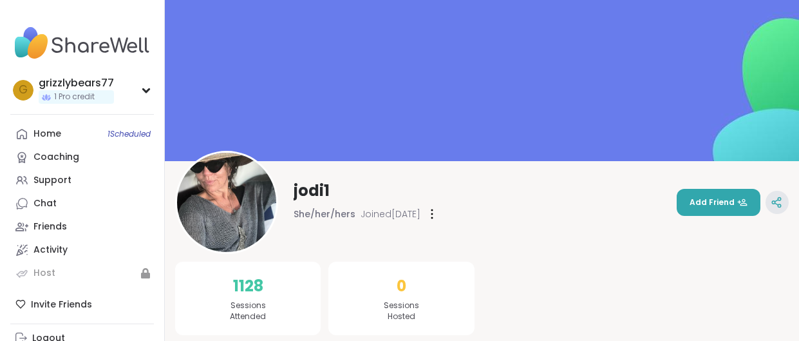
click at [771, 201] on icon at bounding box center [776, 202] width 12 height 12
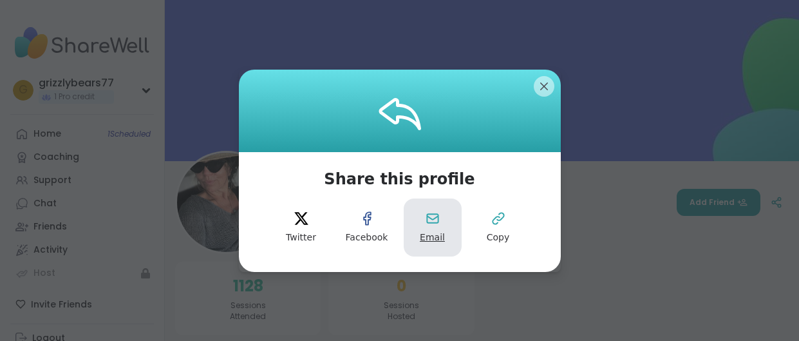
click at [440, 225] on button "Email" at bounding box center [433, 227] width 58 height 58
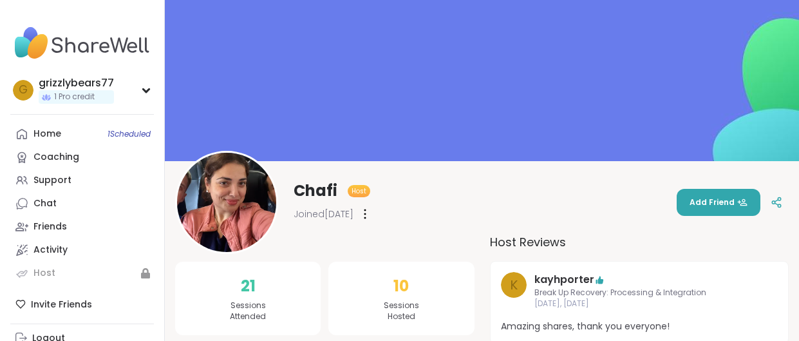
click at [371, 214] on div at bounding box center [365, 213] width 13 height 21
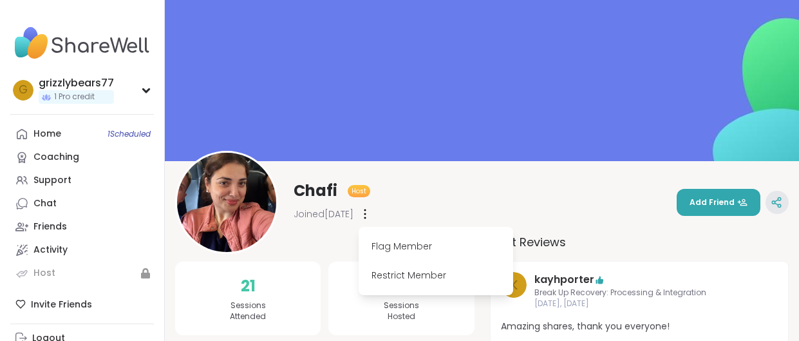
click at [775, 203] on icon at bounding box center [776, 202] width 12 height 12
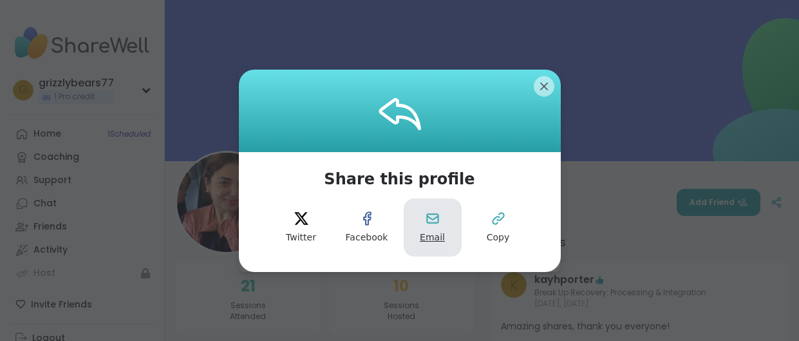
click at [440, 226] on button "Email" at bounding box center [433, 227] width 58 height 58
